Goal: Task Accomplishment & Management: Complete application form

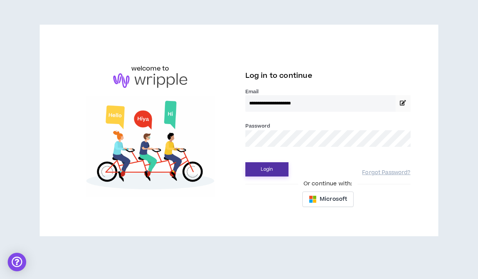
click at [269, 169] on button "Login" at bounding box center [266, 169] width 43 height 14
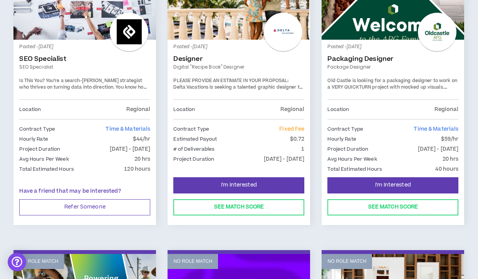
scroll to position [204, 0]
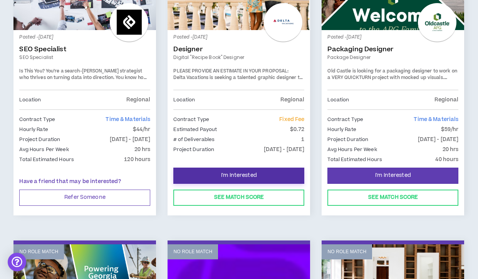
click at [203, 173] on button "I'm Interested" at bounding box center [238, 176] width 131 height 16
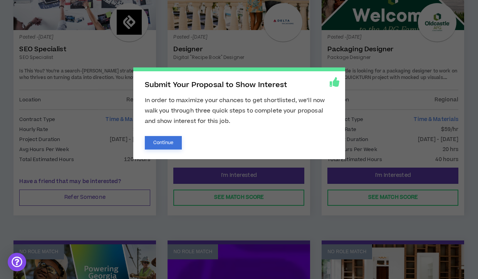
click at [164, 139] on button "Continue" at bounding box center [163, 142] width 37 height 13
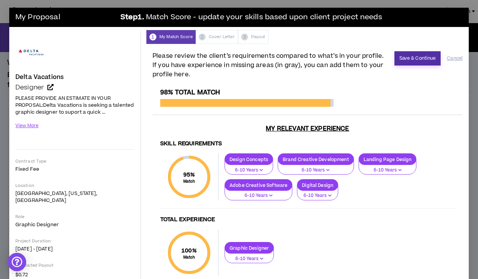
click at [406, 61] on button "Save & Continue" at bounding box center [417, 58] width 47 height 14
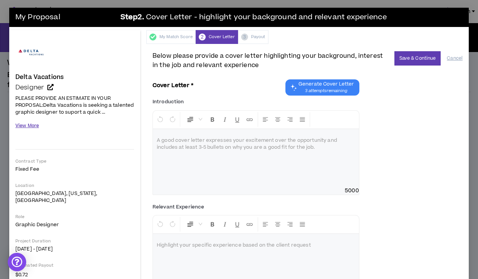
click at [33, 126] on button "View More" at bounding box center [26, 125] width 23 height 13
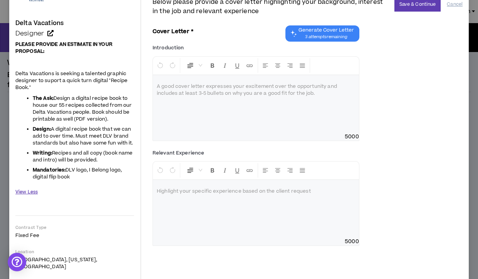
scroll to position [42, 0]
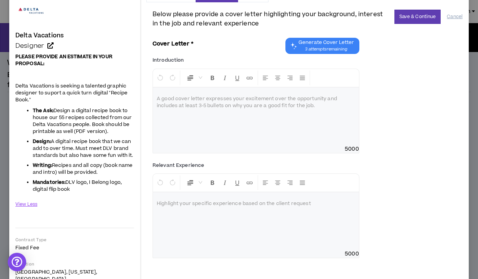
drag, startPoint x: 15, startPoint y: 84, endPoint x: 73, endPoint y: 189, distance: 120.2
click at [73, 189] on div "Delta Vacations Designer Hide Details PLEASE PROVIDE AN ESTIMATE IN YOUR PROPOS…" at bounding box center [74, 204] width 131 height 432
click at [82, 186] on li "Mandatories: DLV logo, I Belong logo, digital flip book" at bounding box center [83, 186] width 101 height 14
drag, startPoint x: 15, startPoint y: 84, endPoint x: 127, endPoint y: 173, distance: 142.9
click at [127, 173] on div "Delta Vacations Designer Hide Details PLEASE PROVIDE AN ESTIMATE IN YOUR PROPOS…" at bounding box center [74, 204] width 131 height 432
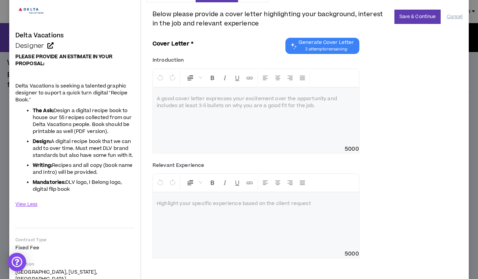
copy span "Delta Vacations is seeking a talented graphic designer to suport a quick turn d…"
click at [190, 102] on div at bounding box center [256, 116] width 206 height 58
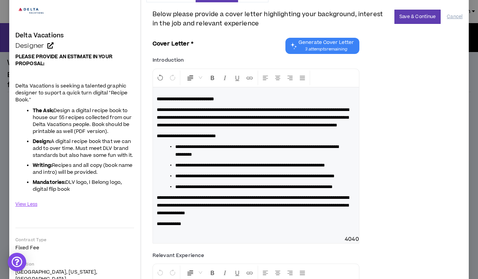
click at [214, 99] on strong "**********" at bounding box center [185, 99] width 57 height 5
click at [215, 80] on icon "Format Bold" at bounding box center [212, 77] width 7 height 7
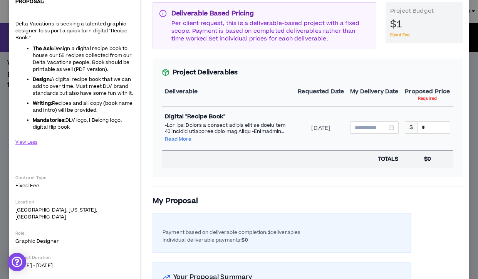
scroll to position [0, 0]
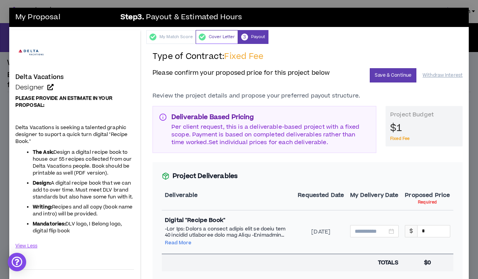
click at [218, 35] on div "Cover Letter" at bounding box center [217, 37] width 42 height 14
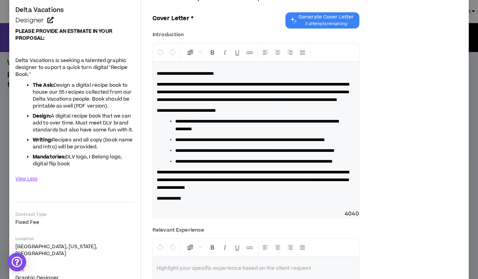
scroll to position [70, 0]
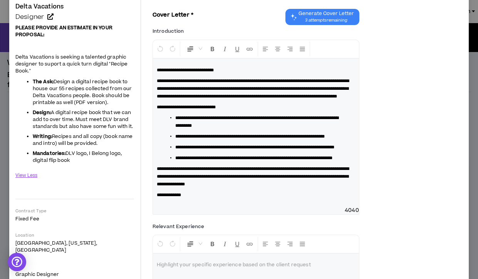
click at [215, 97] on span "**********" at bounding box center [253, 89] width 192 height 20
click at [191, 99] on span "**********" at bounding box center [253, 89] width 192 height 20
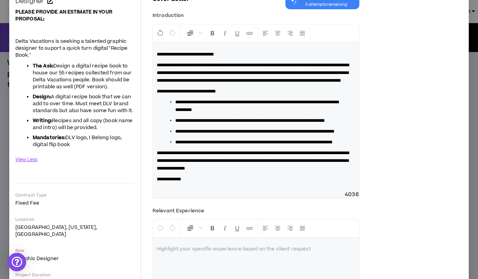
scroll to position [87, 0]
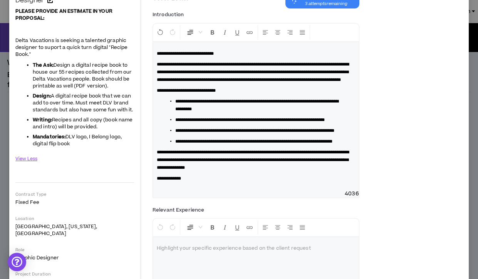
click at [322, 110] on span "**********" at bounding box center [256, 105] width 163 height 12
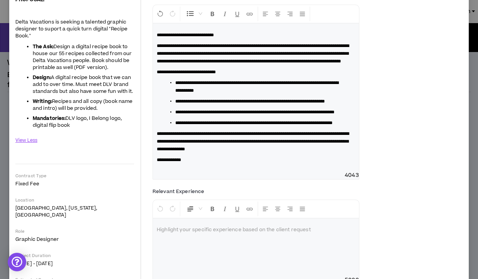
scroll to position [107, 0]
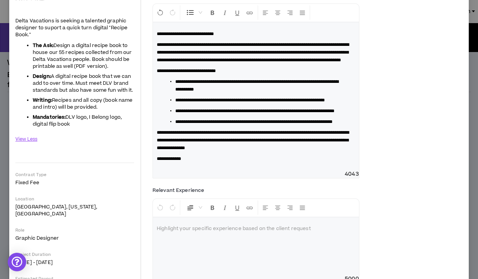
click at [336, 150] on span "**********" at bounding box center [253, 140] width 192 height 20
click at [209, 178] on span "4042" at bounding box center [256, 174] width 206 height 8
click at [194, 170] on div "**********" at bounding box center [256, 96] width 206 height 148
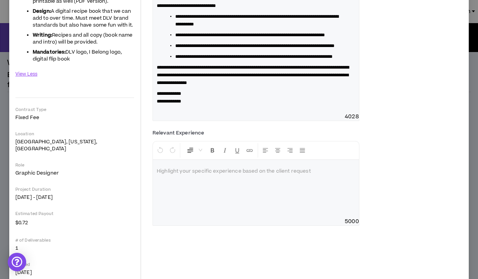
scroll to position [186, 0]
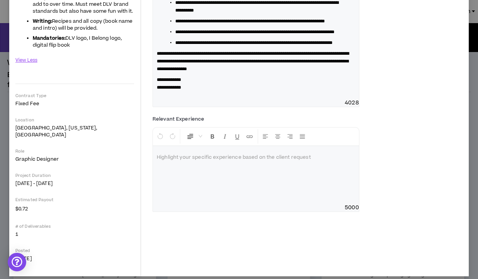
click at [204, 194] on div at bounding box center [256, 175] width 206 height 58
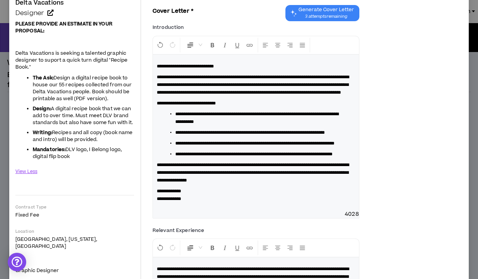
scroll to position [0, 0]
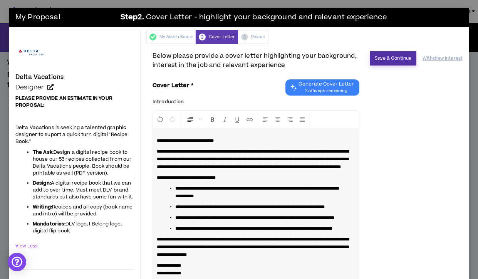
click at [393, 60] on button "Save & Continue" at bounding box center [393, 58] width 47 height 14
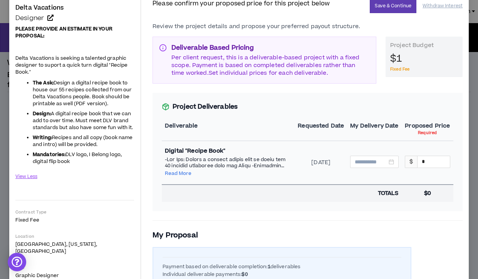
scroll to position [71, 0]
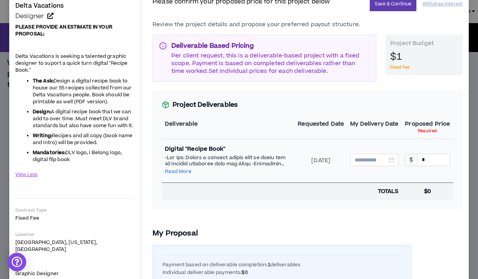
click at [172, 171] on button "Read More" at bounding box center [178, 171] width 27 height 6
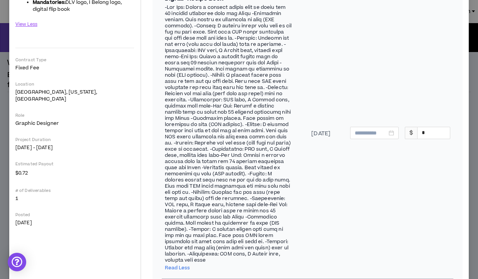
scroll to position [226, 0]
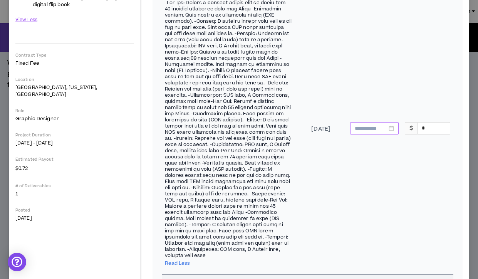
click at [370, 124] on input at bounding box center [371, 128] width 32 height 8
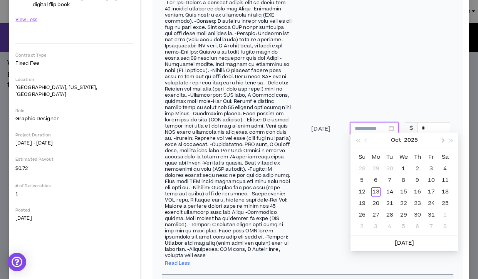
click at [444, 139] on button "button" at bounding box center [442, 139] width 8 height 15
type input "**********"
click at [448, 191] on div "15" at bounding box center [445, 191] width 9 height 9
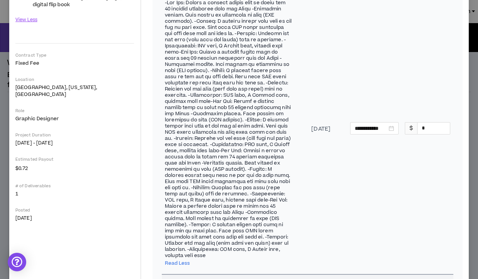
click at [432, 85] on td "$ *" at bounding box center [428, 129] width 52 height 290
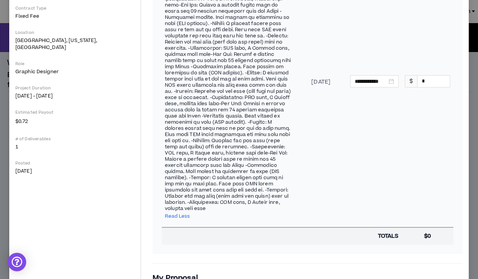
scroll to position [257, 0]
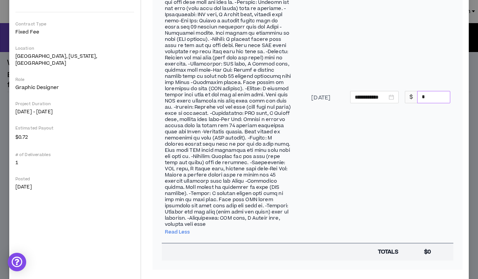
click at [432, 91] on input "*" at bounding box center [433, 97] width 32 height 12
type input "****"
click at [396, 166] on td "**********" at bounding box center [374, 98] width 54 height 290
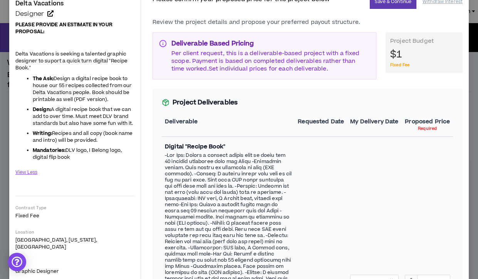
scroll to position [0, 0]
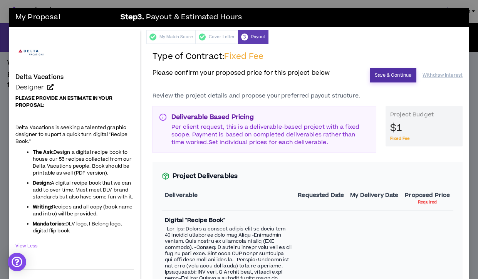
click at [399, 71] on button "Save & Continue" at bounding box center [393, 75] width 47 height 14
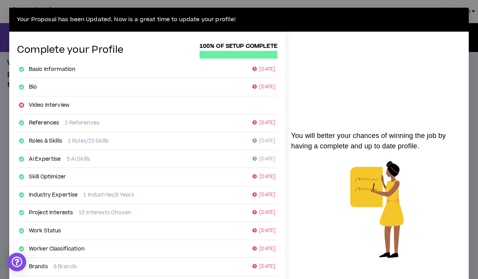
scroll to position [126, 0]
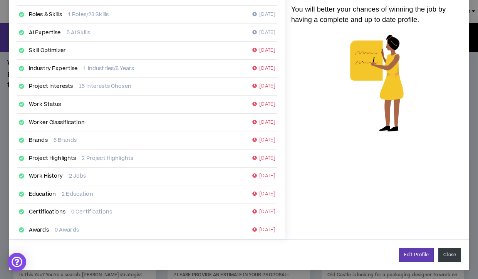
click at [449, 251] on button "Close" at bounding box center [449, 255] width 23 height 14
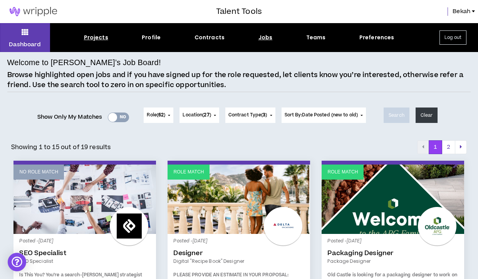
click at [95, 36] on div "Projects" at bounding box center [96, 38] width 24 height 8
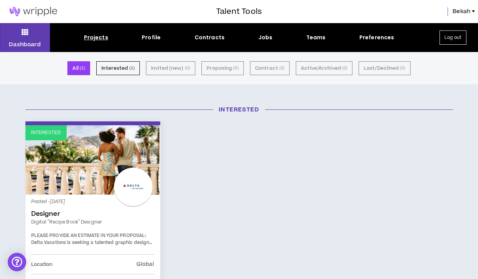
scroll to position [0, 0]
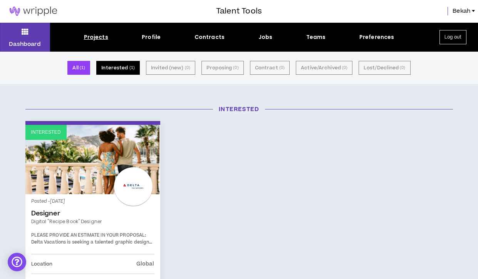
click at [111, 72] on button "Interested ( 1 )" at bounding box center [118, 68] width 44 height 14
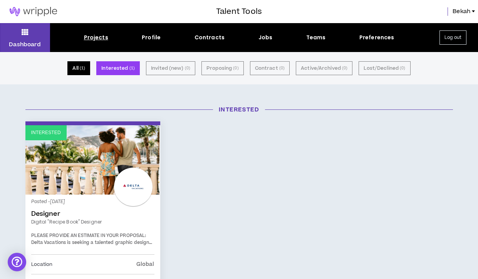
click at [80, 69] on button "All ( 1 )" at bounding box center [78, 68] width 23 height 14
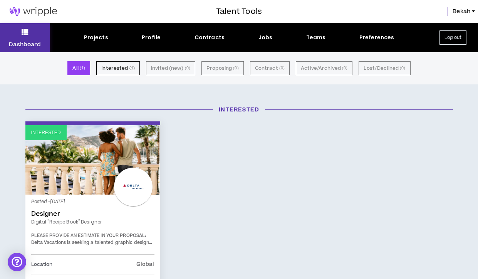
click at [34, 35] on button "Dashboard" at bounding box center [25, 37] width 50 height 29
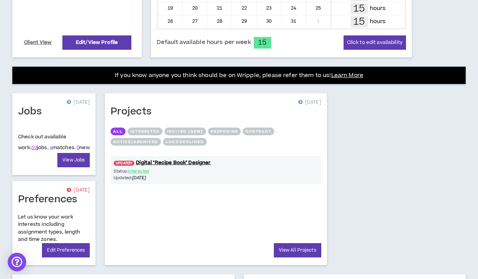
scroll to position [256, 0]
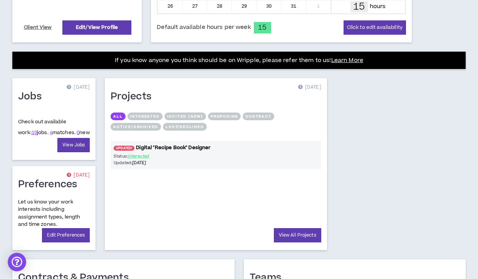
click at [179, 150] on link "UPDATED! Digital "Recipe Book" Designer" at bounding box center [216, 147] width 211 height 7
